Goal: Task Accomplishment & Management: Use online tool/utility

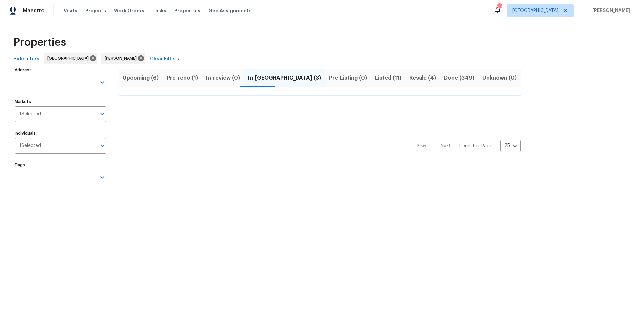
click at [21, 57] on span "Hide filters" at bounding box center [26, 59] width 26 height 8
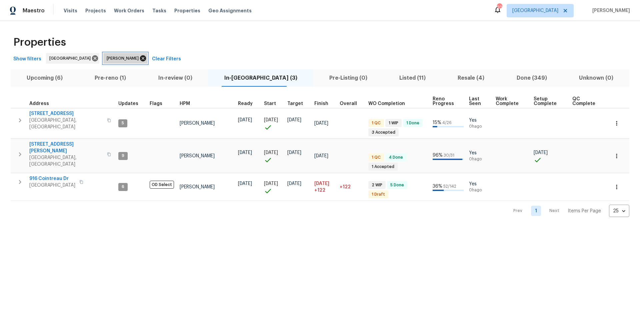
click at [140, 56] on icon at bounding box center [143, 58] width 6 height 6
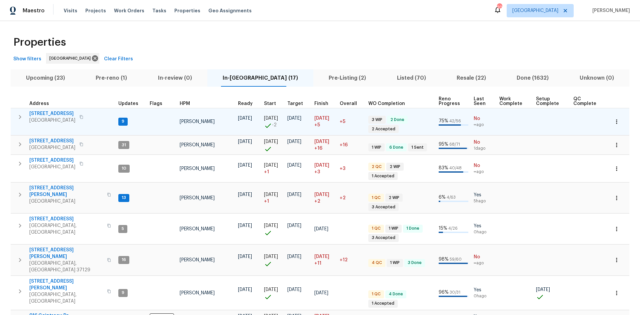
click at [177, 108] on td "[PERSON_NAME]" at bounding box center [206, 121] width 58 height 27
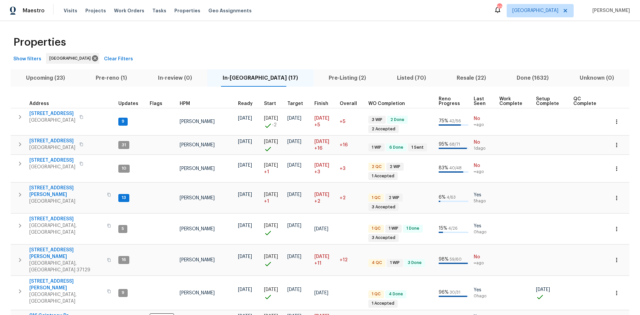
click at [180, 103] on span "HPM" at bounding box center [185, 103] width 10 height 5
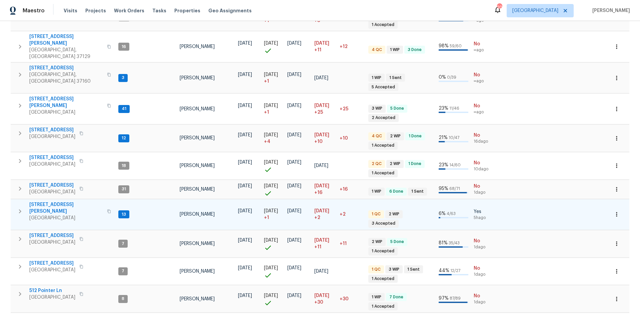
scroll to position [200, 0]
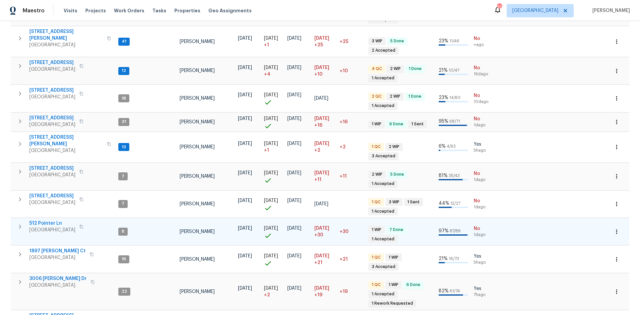
click at [18, 223] on icon "button" at bounding box center [20, 227] width 8 height 8
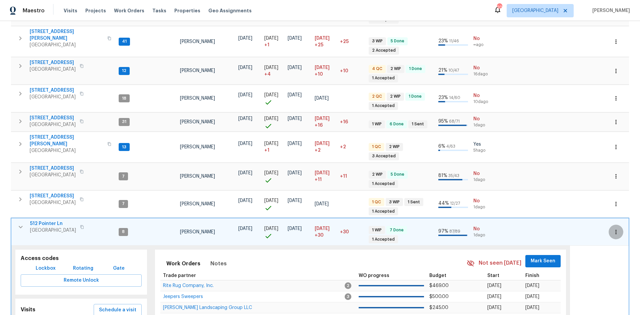
click at [613, 229] on icon "button" at bounding box center [616, 232] width 7 height 7
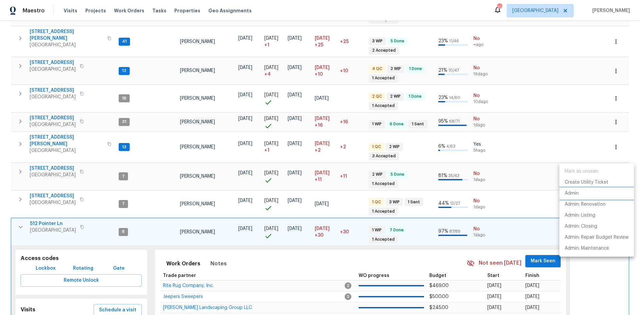
click at [582, 193] on li "Admin" at bounding box center [596, 193] width 75 height 11
click at [585, 182] on p "Create Utility Ticket" at bounding box center [587, 182] width 44 height 7
